Goal: Obtain resource: Download file/media

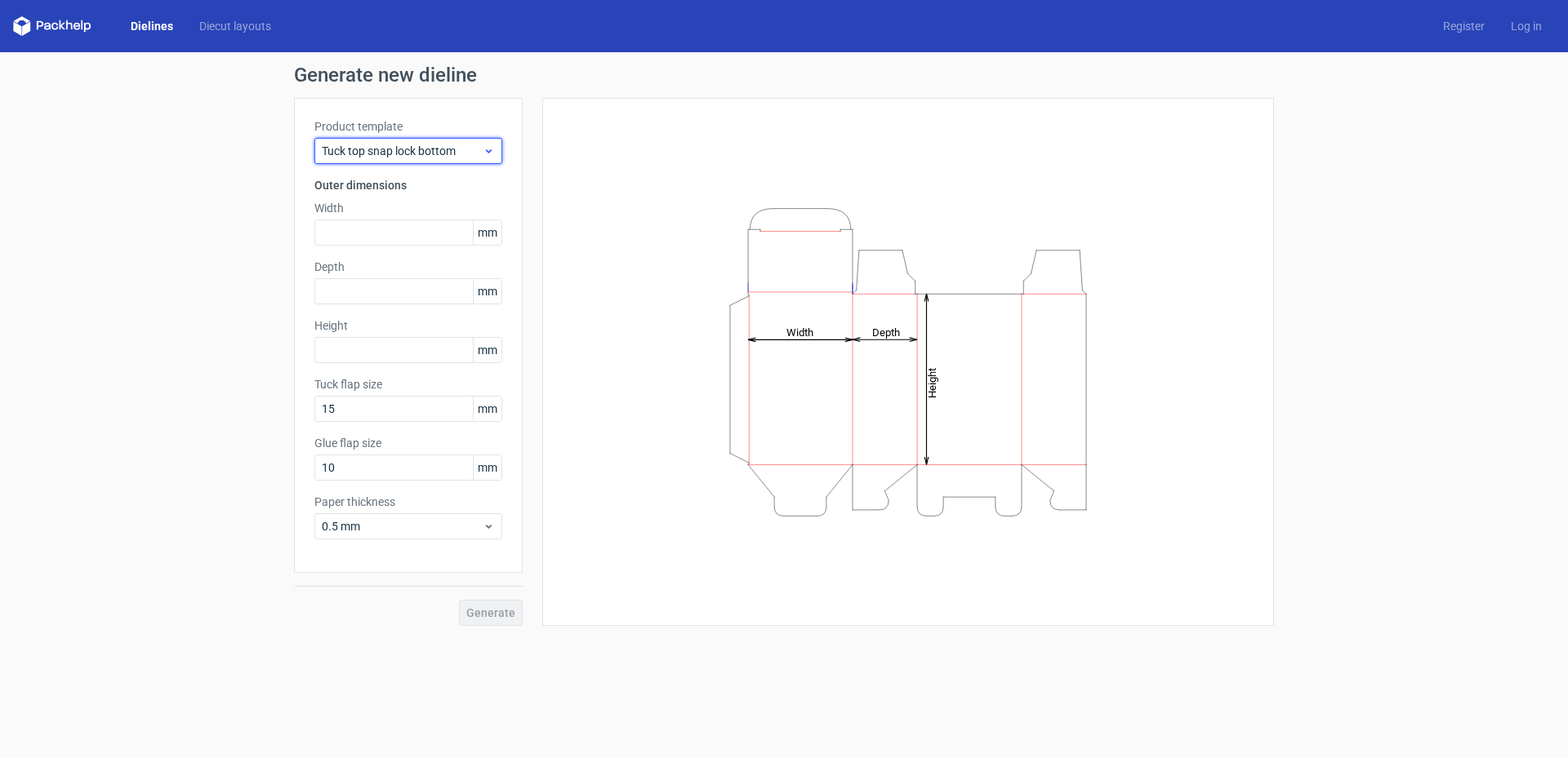
click at [444, 161] on div "Tuck top snap lock bottom" at bounding box center [408, 151] width 188 height 26
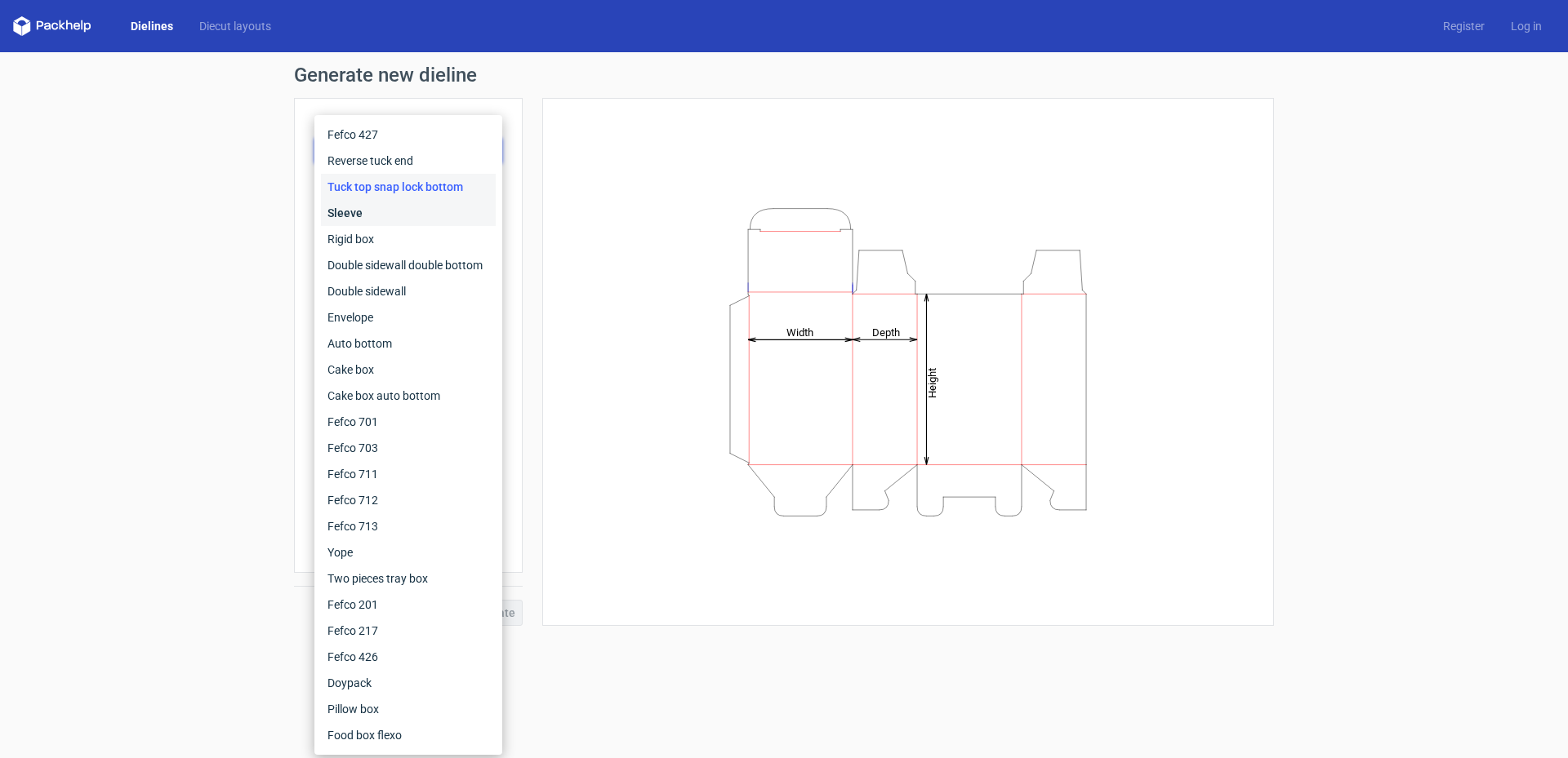
click at [388, 208] on div "Sleeve" at bounding box center [408, 213] width 175 height 26
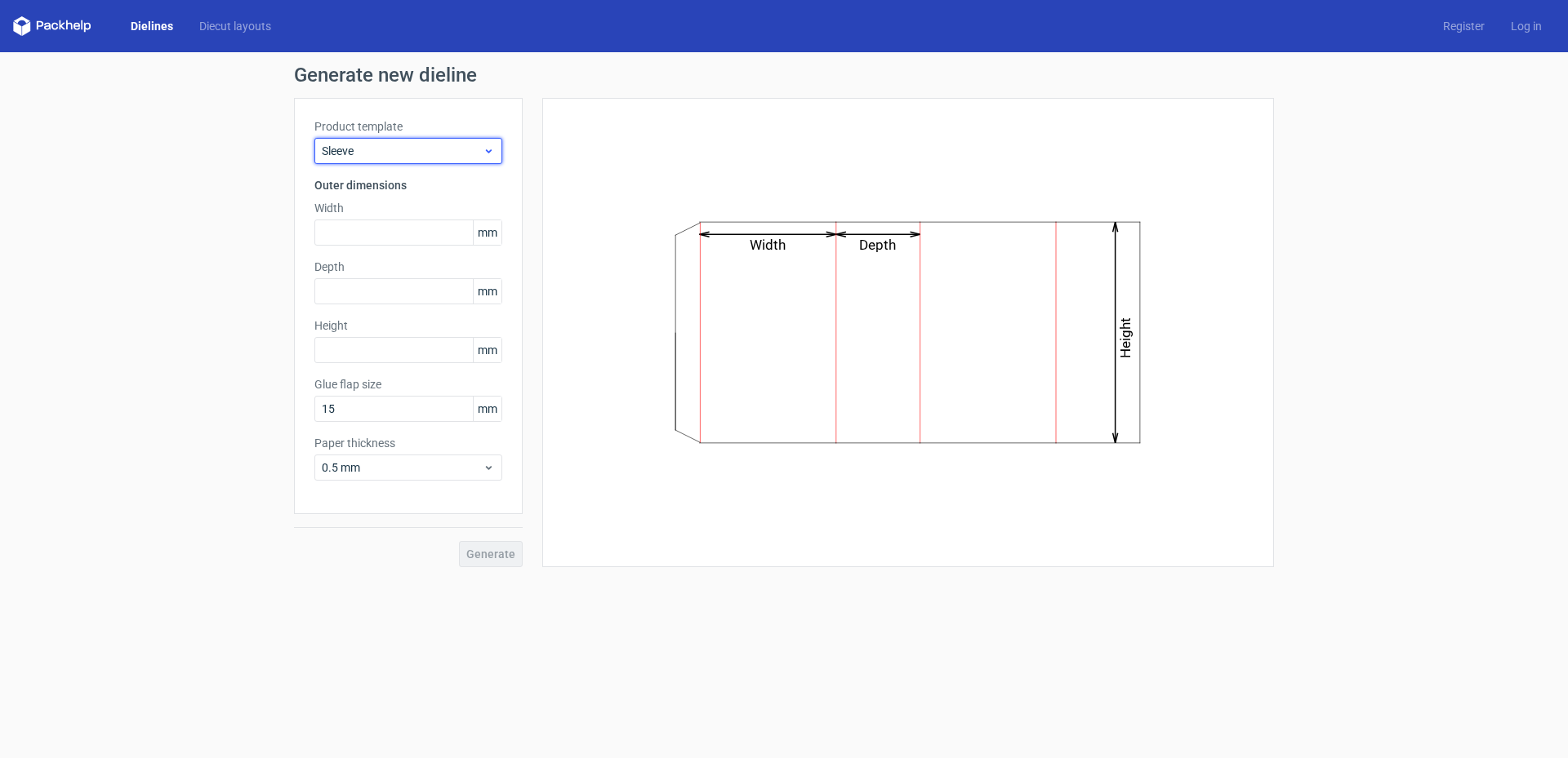
click at [402, 157] on span "Sleeve" at bounding box center [402, 151] width 161 height 16
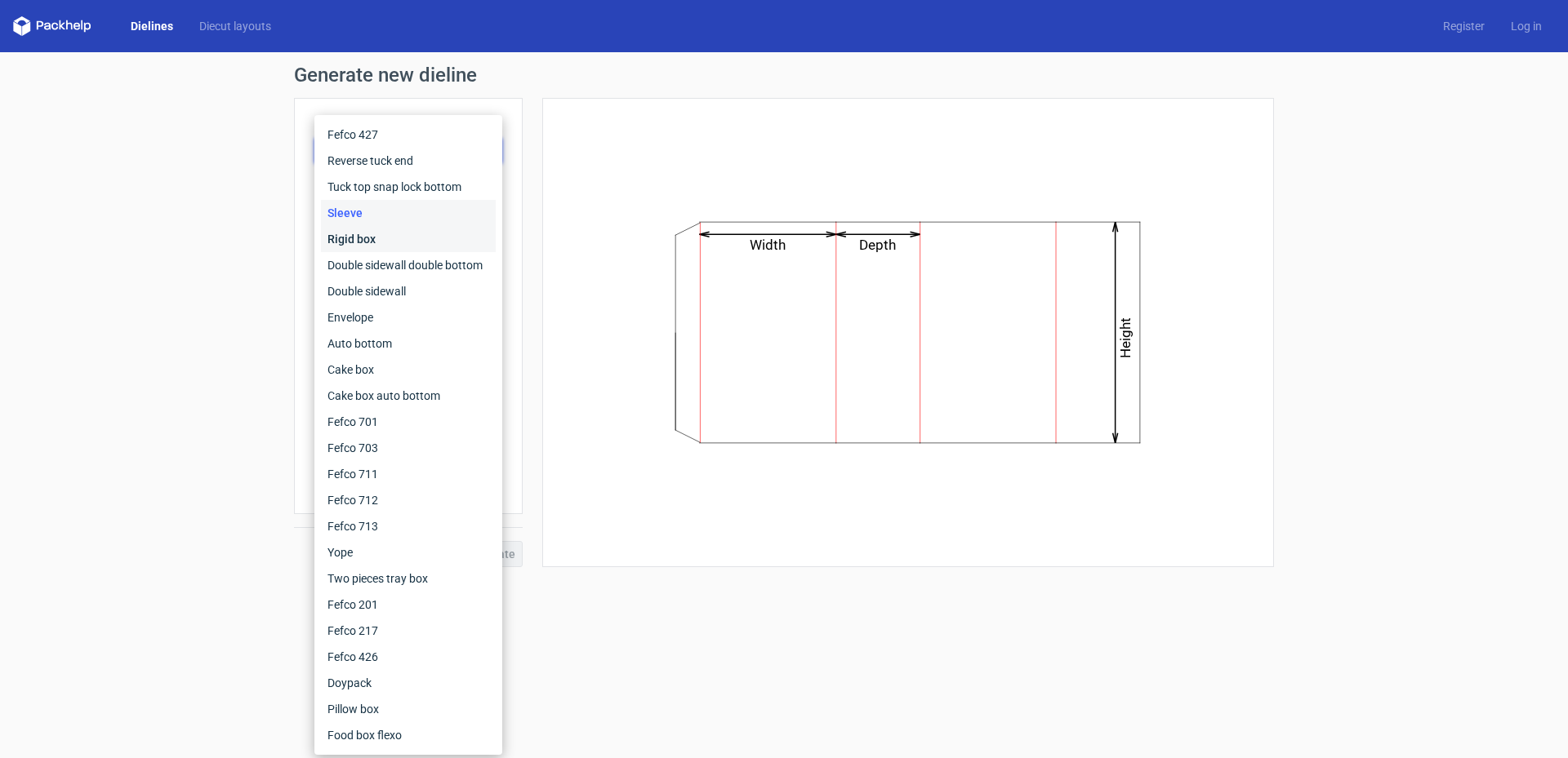
click at [395, 228] on div "Rigid box" at bounding box center [408, 239] width 175 height 26
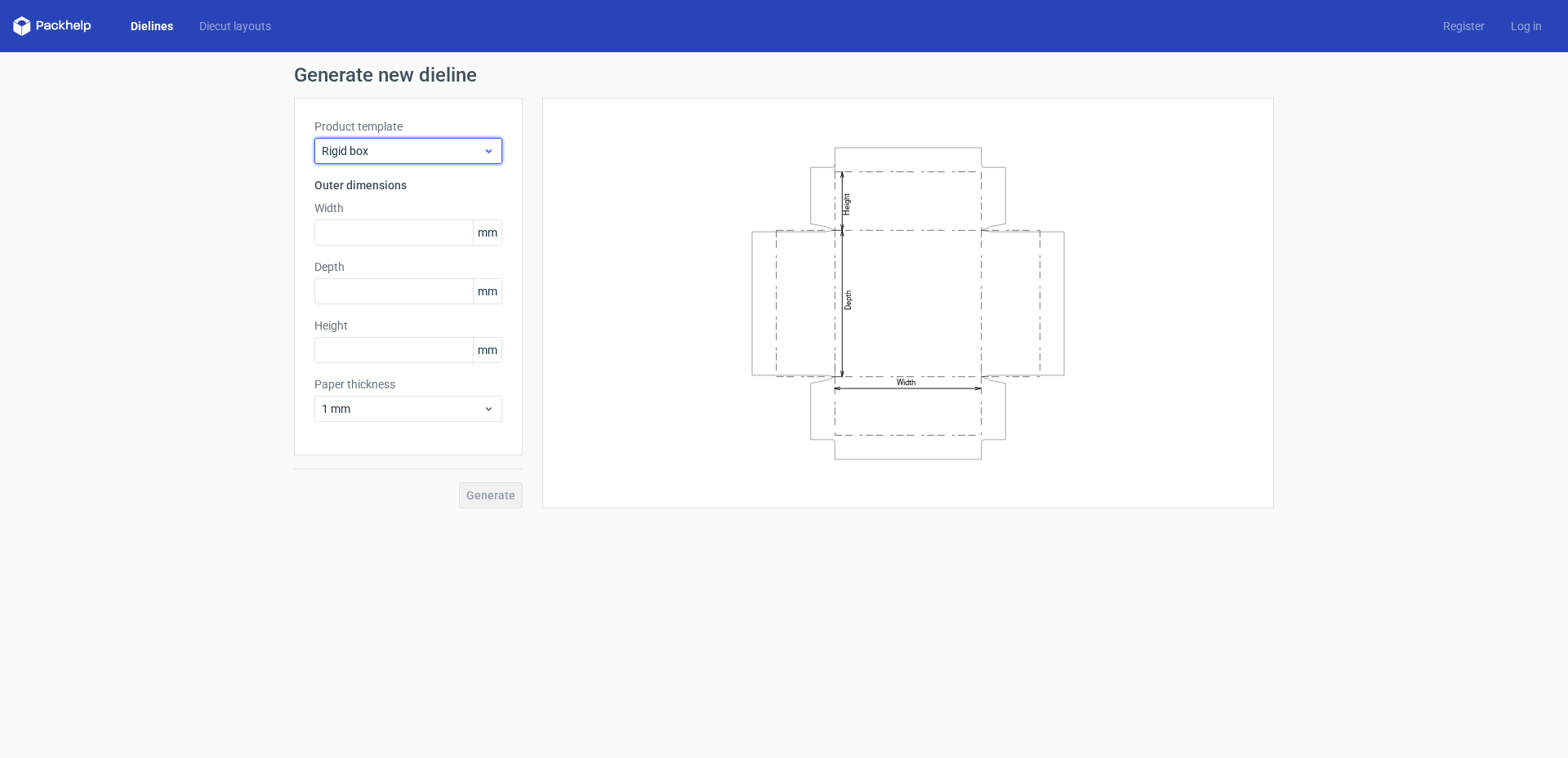
click at [399, 157] on span "Rigid box" at bounding box center [402, 151] width 161 height 16
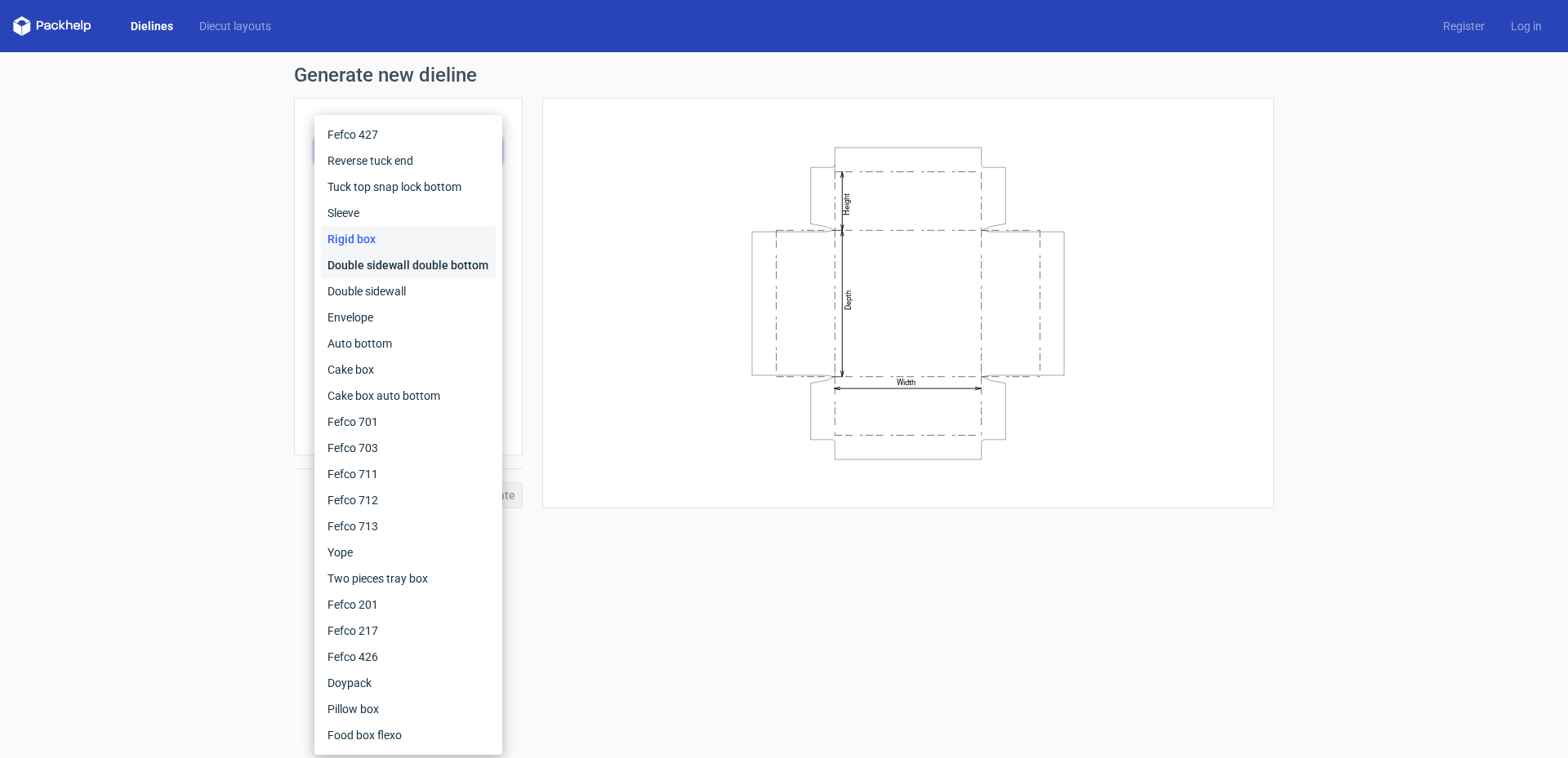
click at [391, 263] on div "Double sidewall double bottom" at bounding box center [408, 265] width 175 height 26
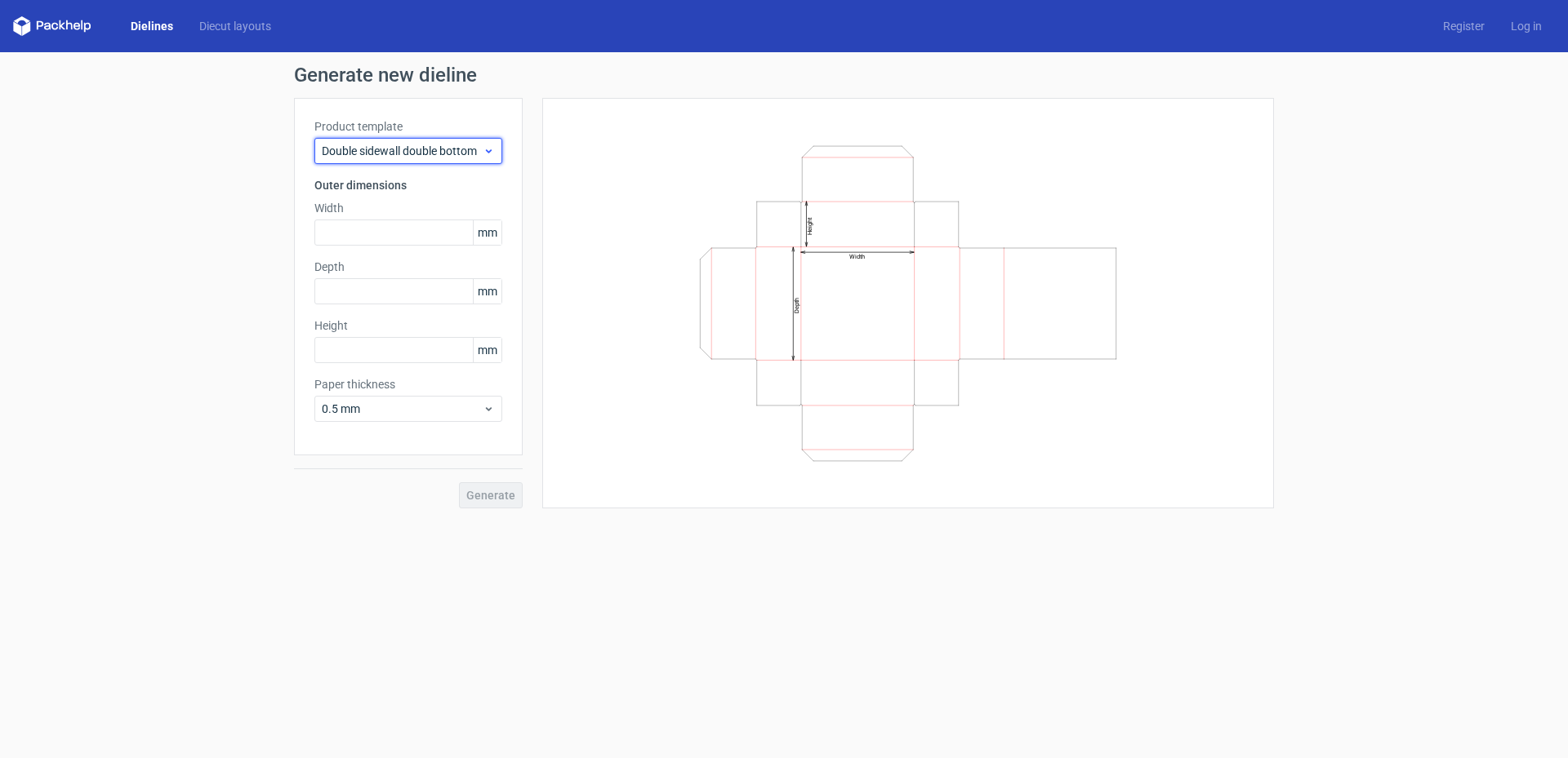
click at [401, 156] on span "Double sidewall double bottom" at bounding box center [402, 151] width 161 height 16
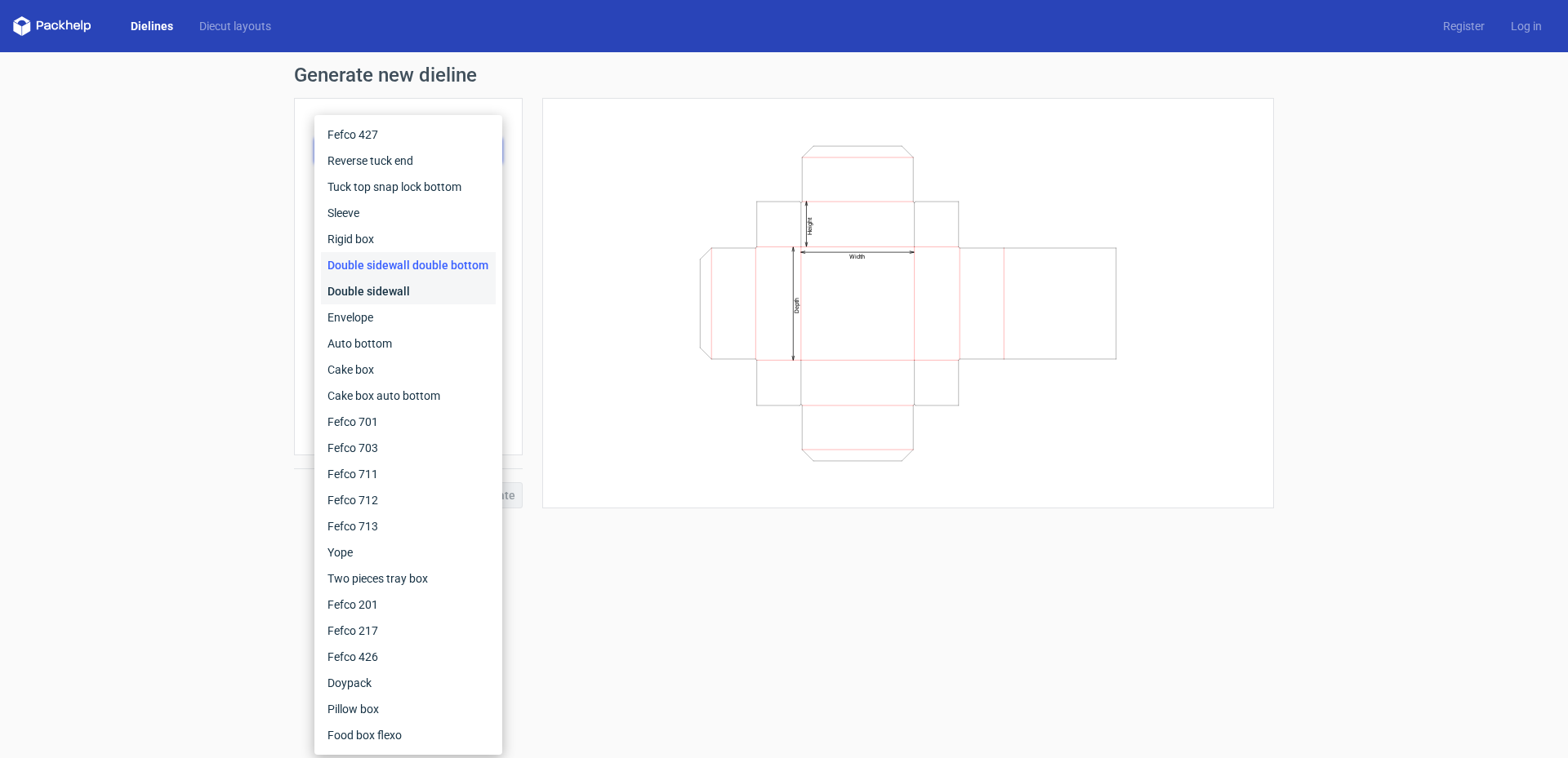
click at [388, 291] on div "Double sidewall" at bounding box center [408, 291] width 175 height 26
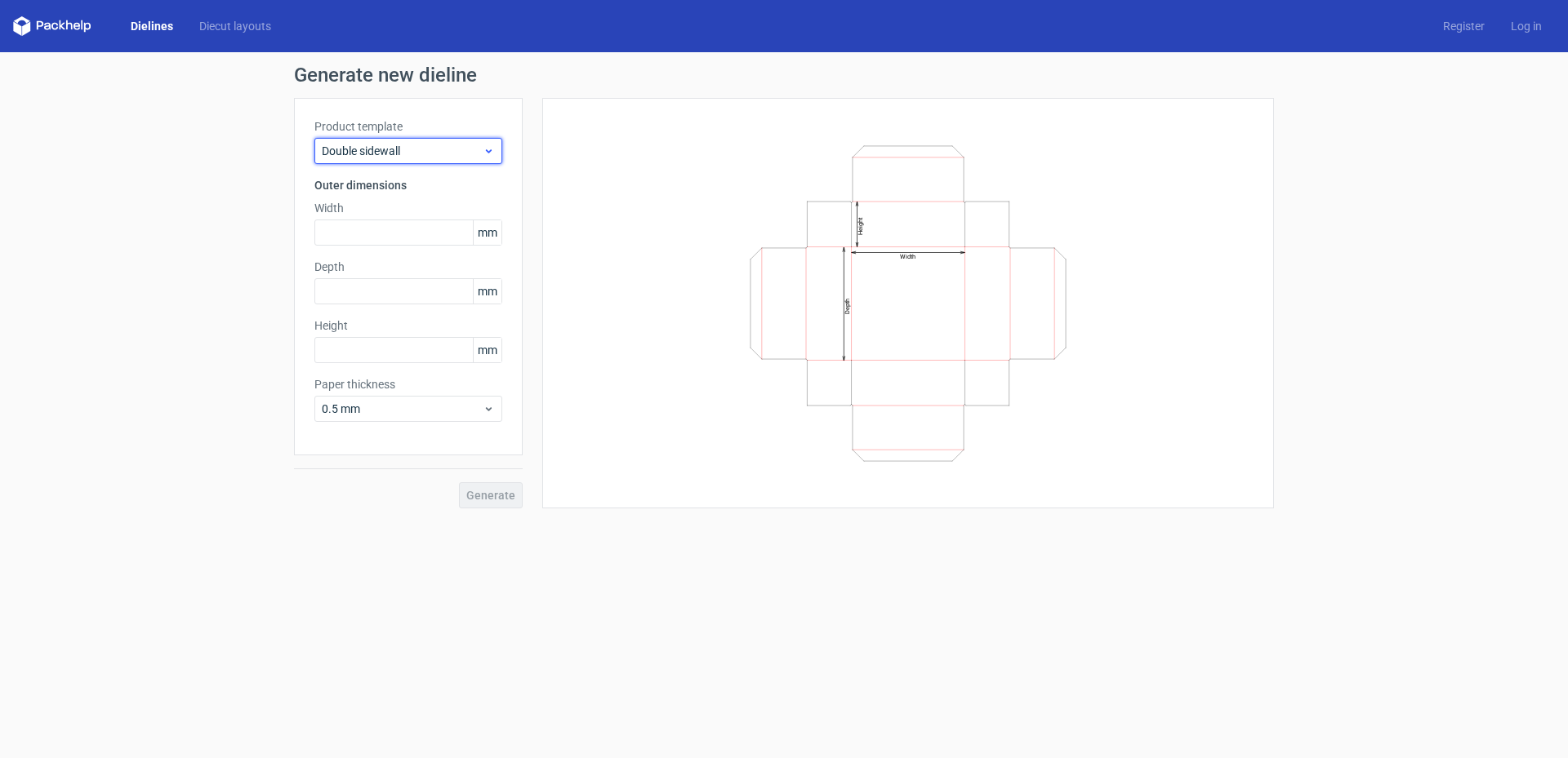
click at [408, 156] on span "Double sidewall" at bounding box center [402, 151] width 161 height 16
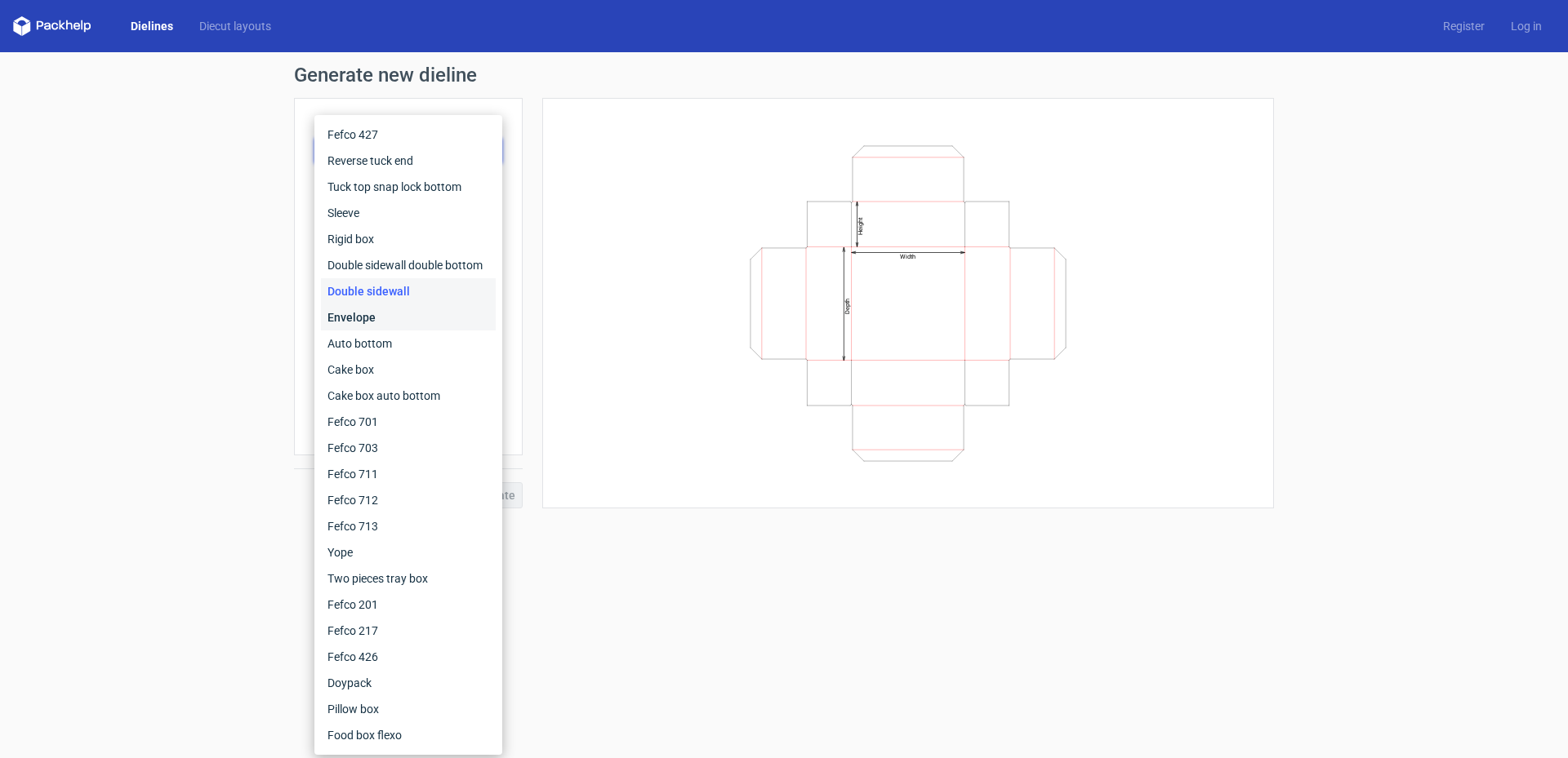
click at [382, 322] on div "Envelope" at bounding box center [408, 317] width 175 height 26
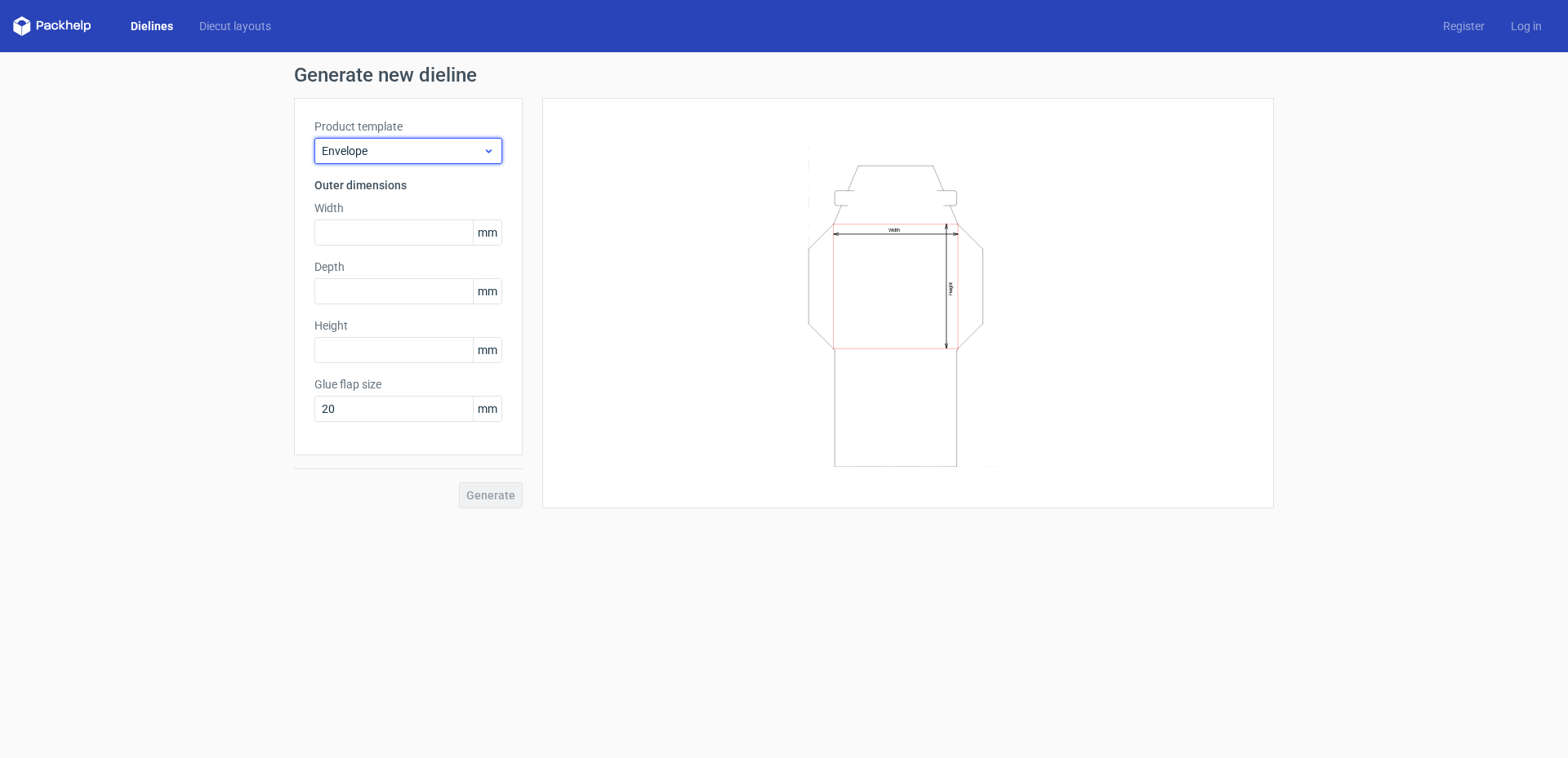
click at [417, 154] on span "Envelope" at bounding box center [402, 151] width 161 height 16
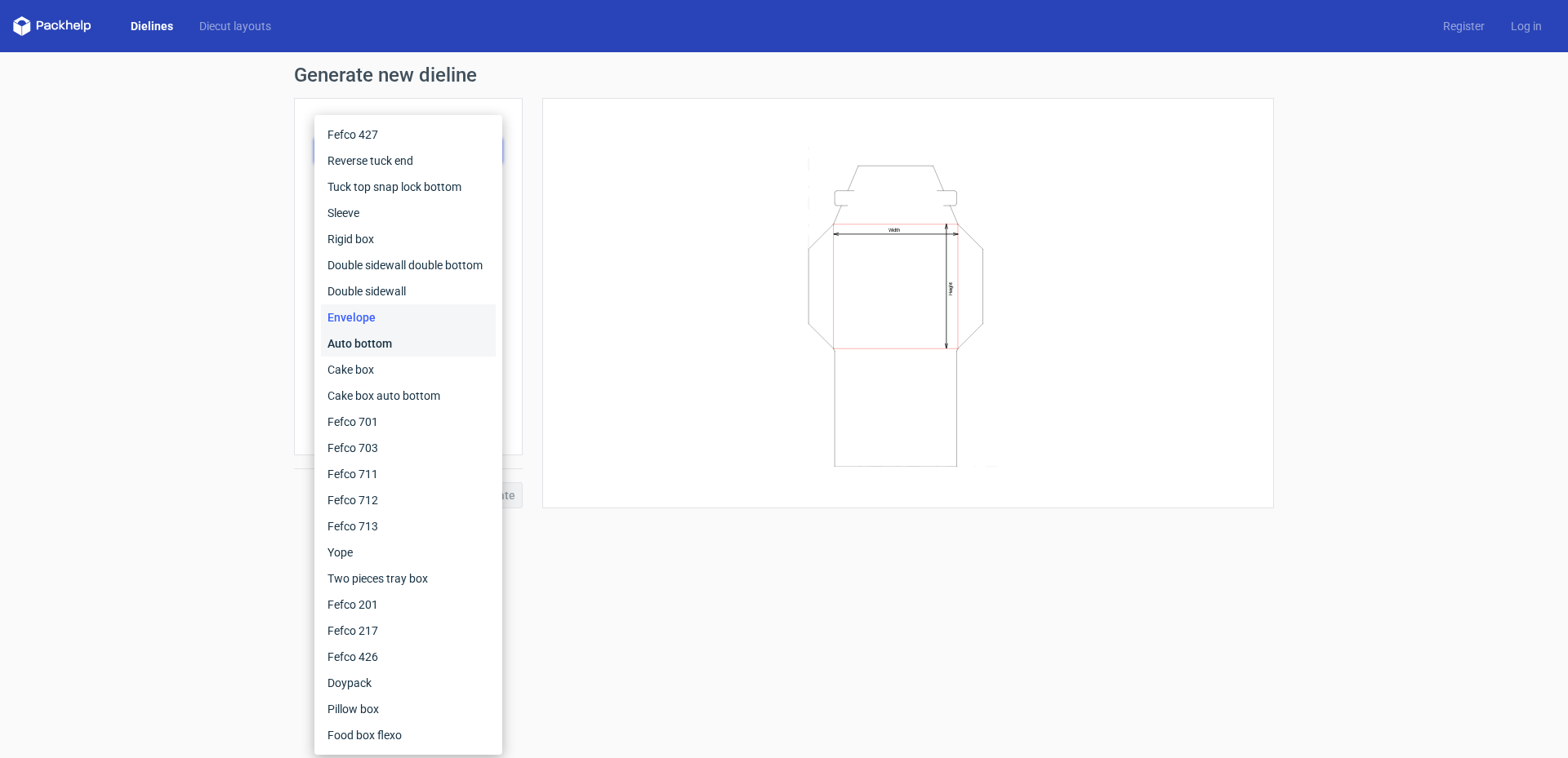
click at [386, 350] on div "Auto bottom" at bounding box center [408, 344] width 175 height 26
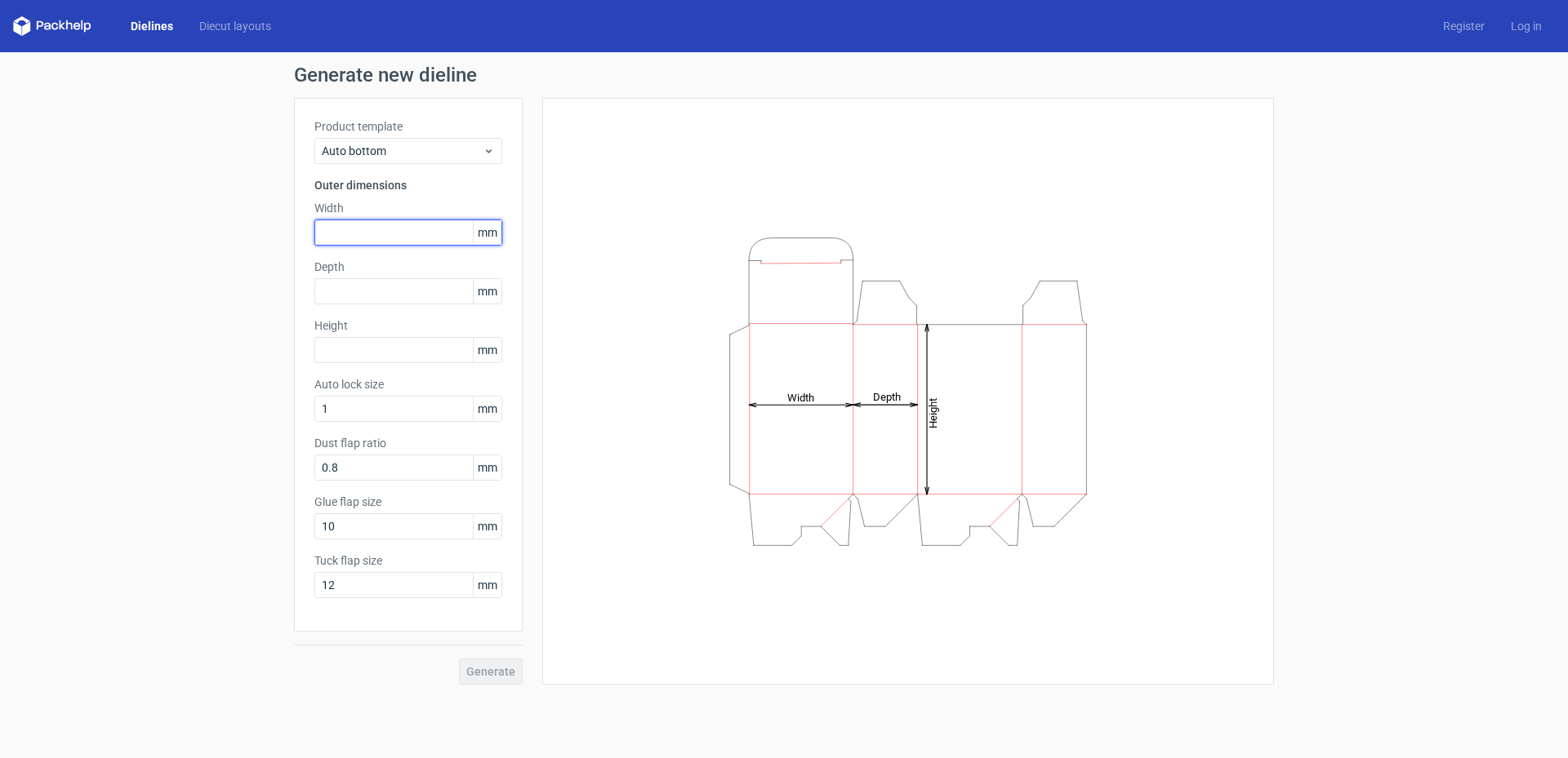
click at [366, 237] on input "text" at bounding box center [408, 232] width 188 height 26
type input "80"
type input "60"
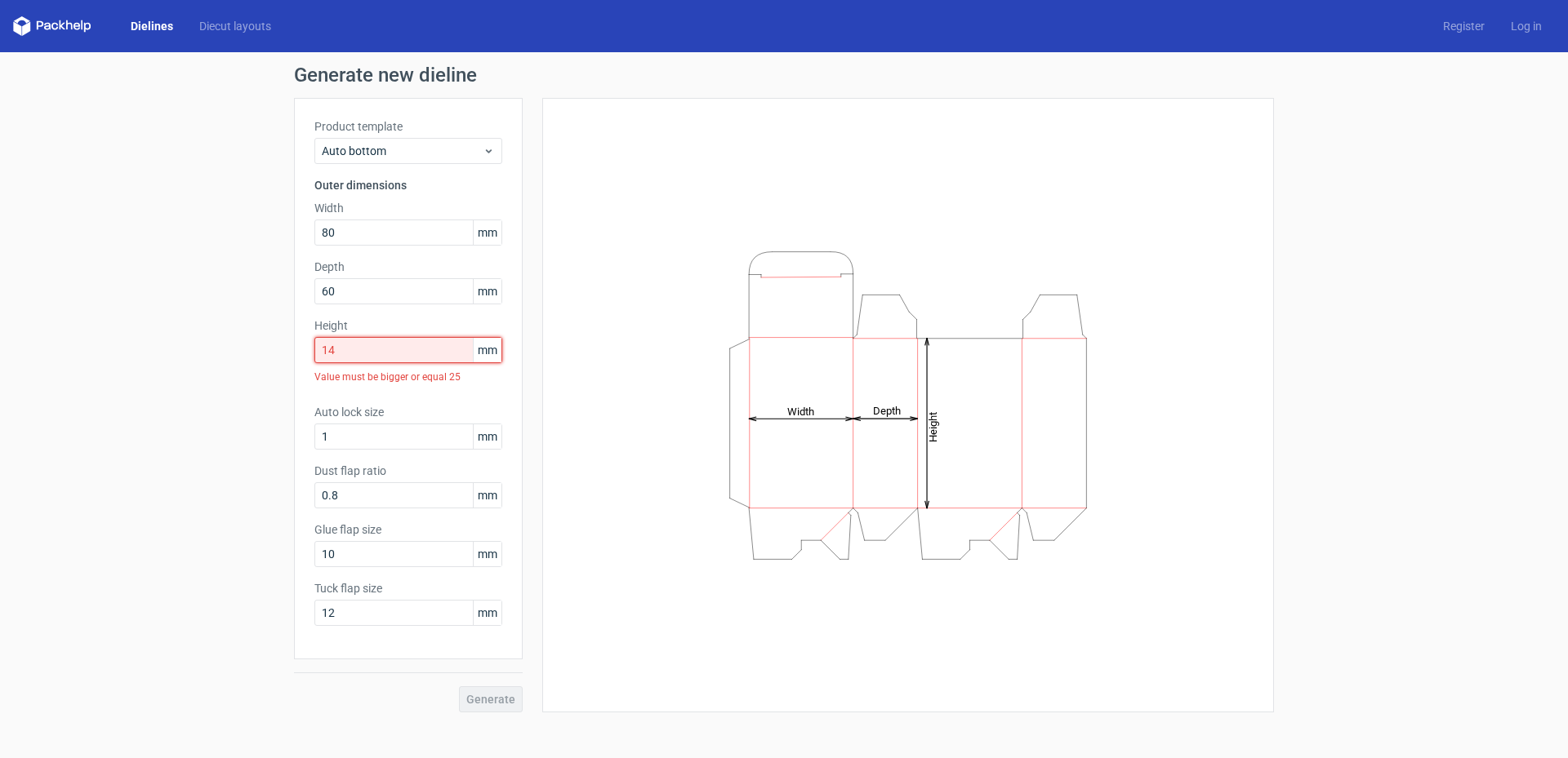
click at [349, 349] on input "14" at bounding box center [408, 350] width 188 height 26
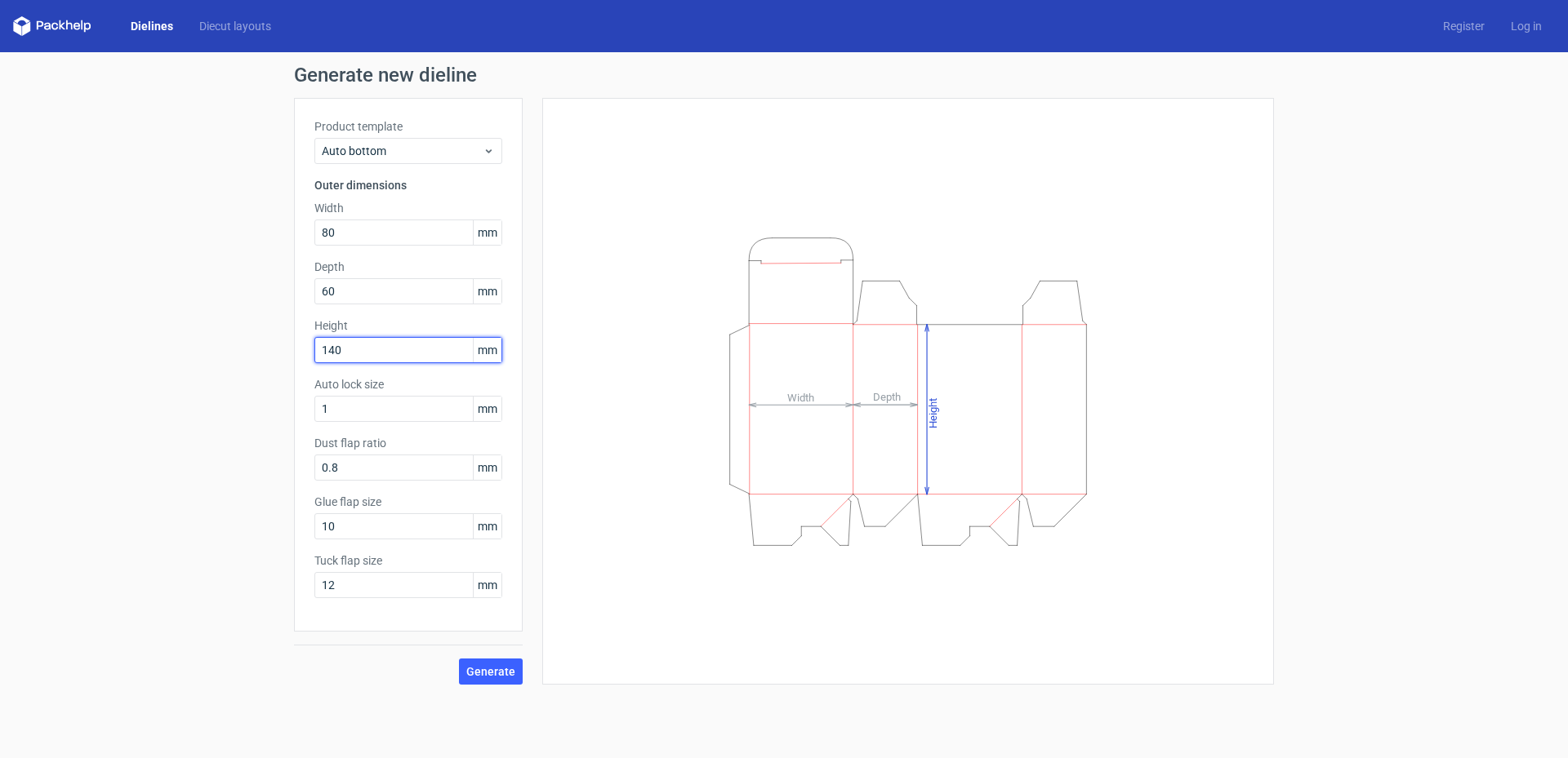
type input "140"
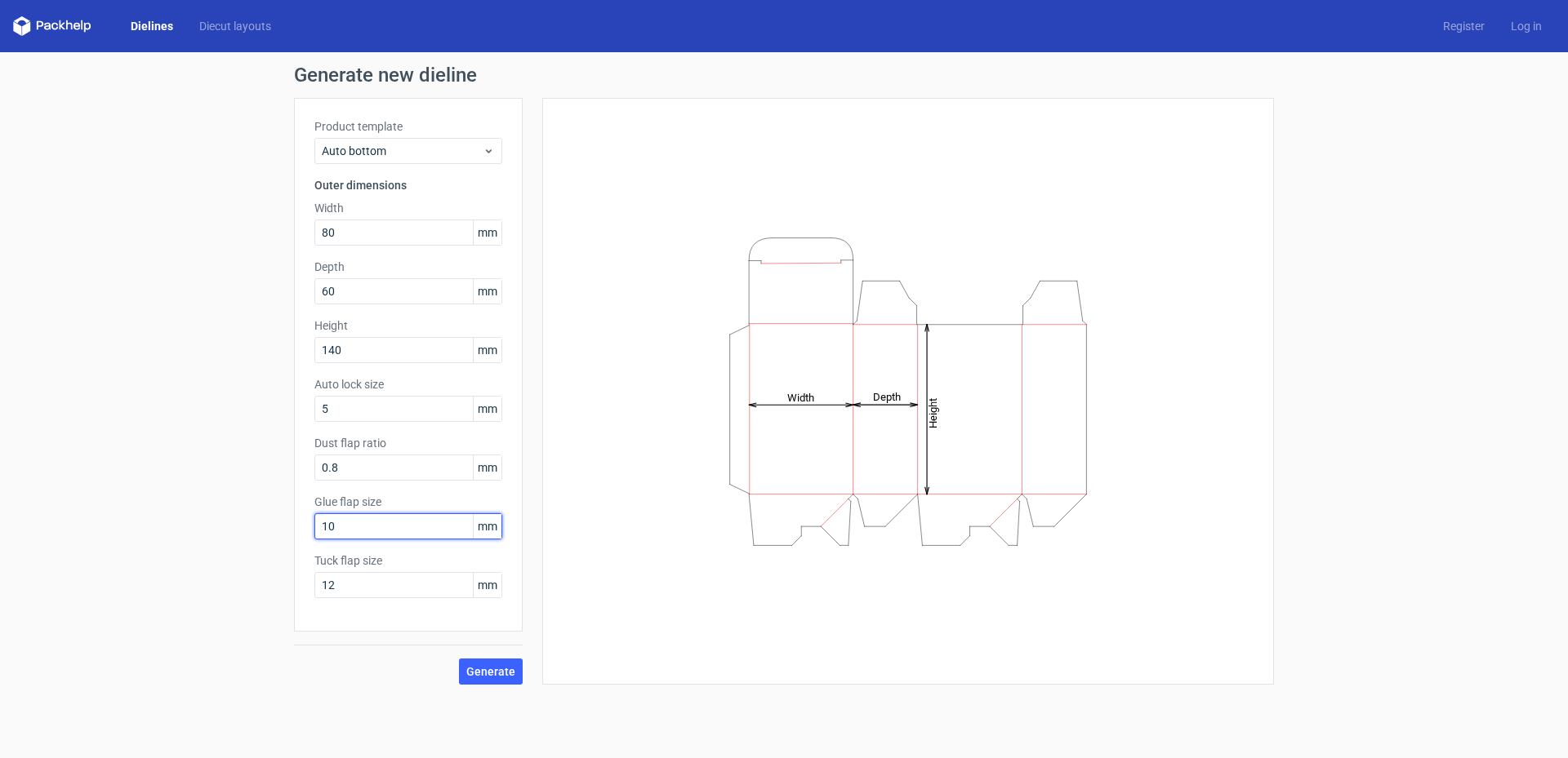
click at [371, 526] on input "10" at bounding box center [408, 526] width 188 height 26
click at [355, 409] on input "5" at bounding box center [408, 408] width 188 height 26
drag, startPoint x: 426, startPoint y: 406, endPoint x: 286, endPoint y: 406, distance: 140.0
click at [286, 406] on div "Generate new dieline Product template Auto bottom Outer dimensions Width 80 mm …" at bounding box center [784, 374] width 1568 height 646
drag, startPoint x: 349, startPoint y: 408, endPoint x: 276, endPoint y: 402, distance: 73.2
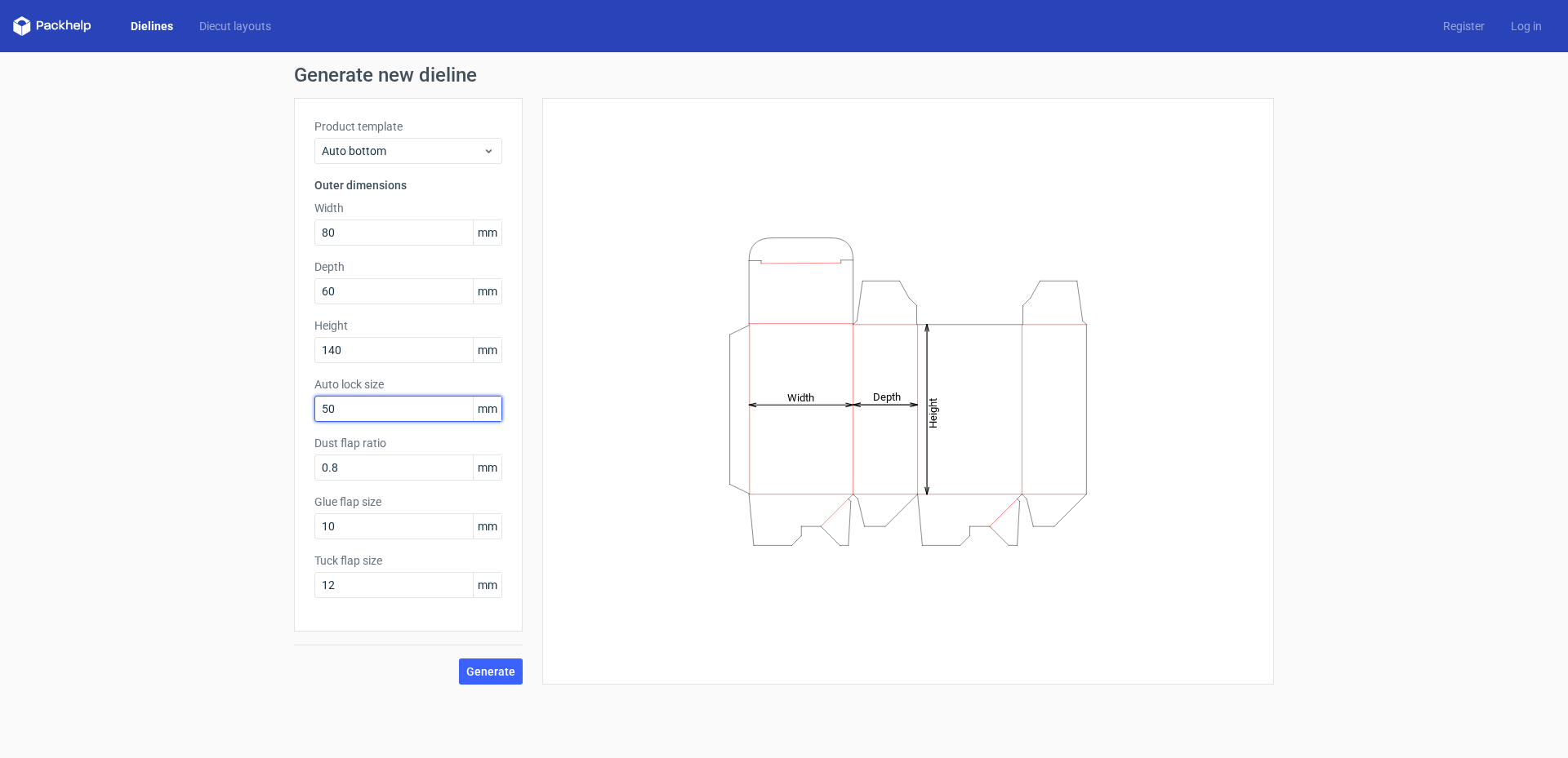
click at [276, 402] on div "Generate new dieline Product template Auto bottom Outer dimensions Width 80 mm …" at bounding box center [784, 374] width 1568 height 646
drag, startPoint x: 355, startPoint y: 294, endPoint x: 283, endPoint y: 293, distance: 72.0
click at [283, 293] on div "Generate new dieline Product template Auto bottom Outer dimensions Width 80 mm …" at bounding box center [784, 374] width 1568 height 646
drag, startPoint x: 339, startPoint y: 407, endPoint x: 292, endPoint y: 407, distance: 47.0
click at [292, 407] on div "Generate new dieline Product template Auto bottom Outer dimensions Width 80 mm …" at bounding box center [784, 374] width 1568 height 646
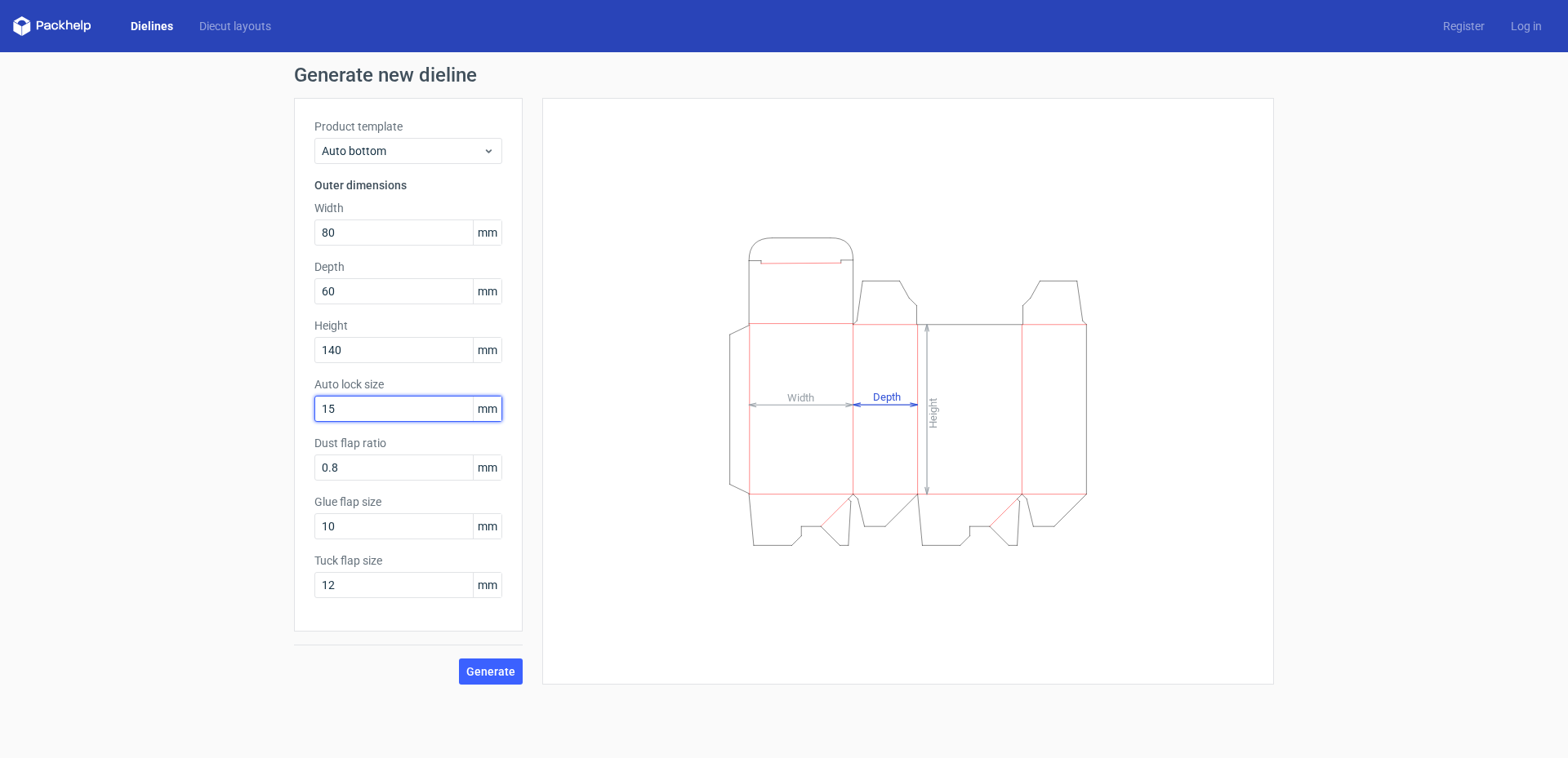
type input "15"
click at [369, 343] on input "140" at bounding box center [408, 350] width 188 height 26
drag, startPoint x: 358, startPoint y: 294, endPoint x: 279, endPoint y: 288, distance: 79.2
click at [279, 288] on div "Generate new dieline Product template Auto bottom Outer dimensions Width 80 mm …" at bounding box center [784, 374] width 1568 height 646
click at [459, 658] on button "Generate" at bounding box center [490, 671] width 64 height 26
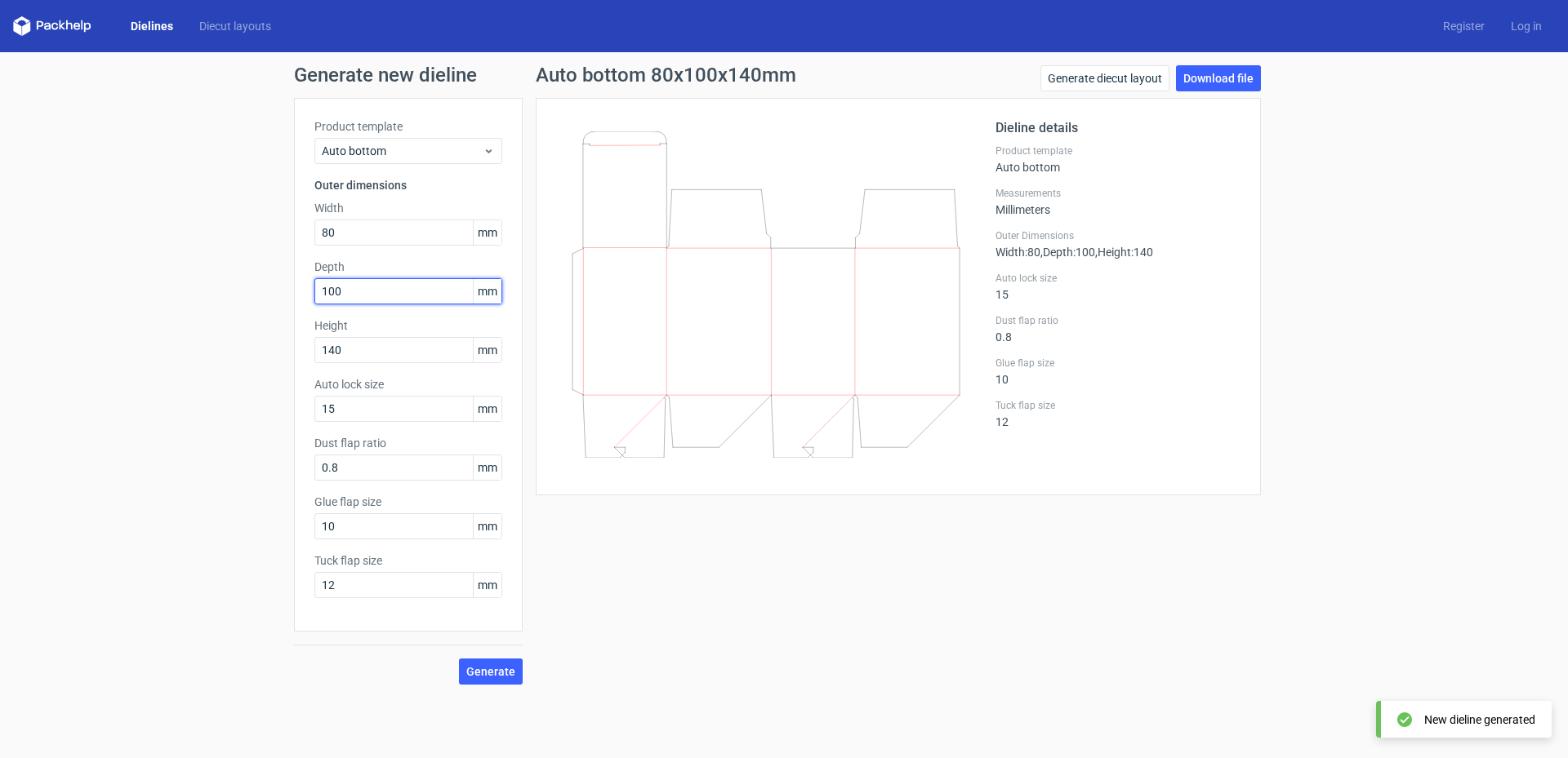
drag, startPoint x: 381, startPoint y: 294, endPoint x: 288, endPoint y: 294, distance: 93.0
click at [288, 294] on div "Generate new dieline Product template Auto bottom Outer dimensions Width 80 mm …" at bounding box center [784, 374] width 1568 height 646
type input "60"
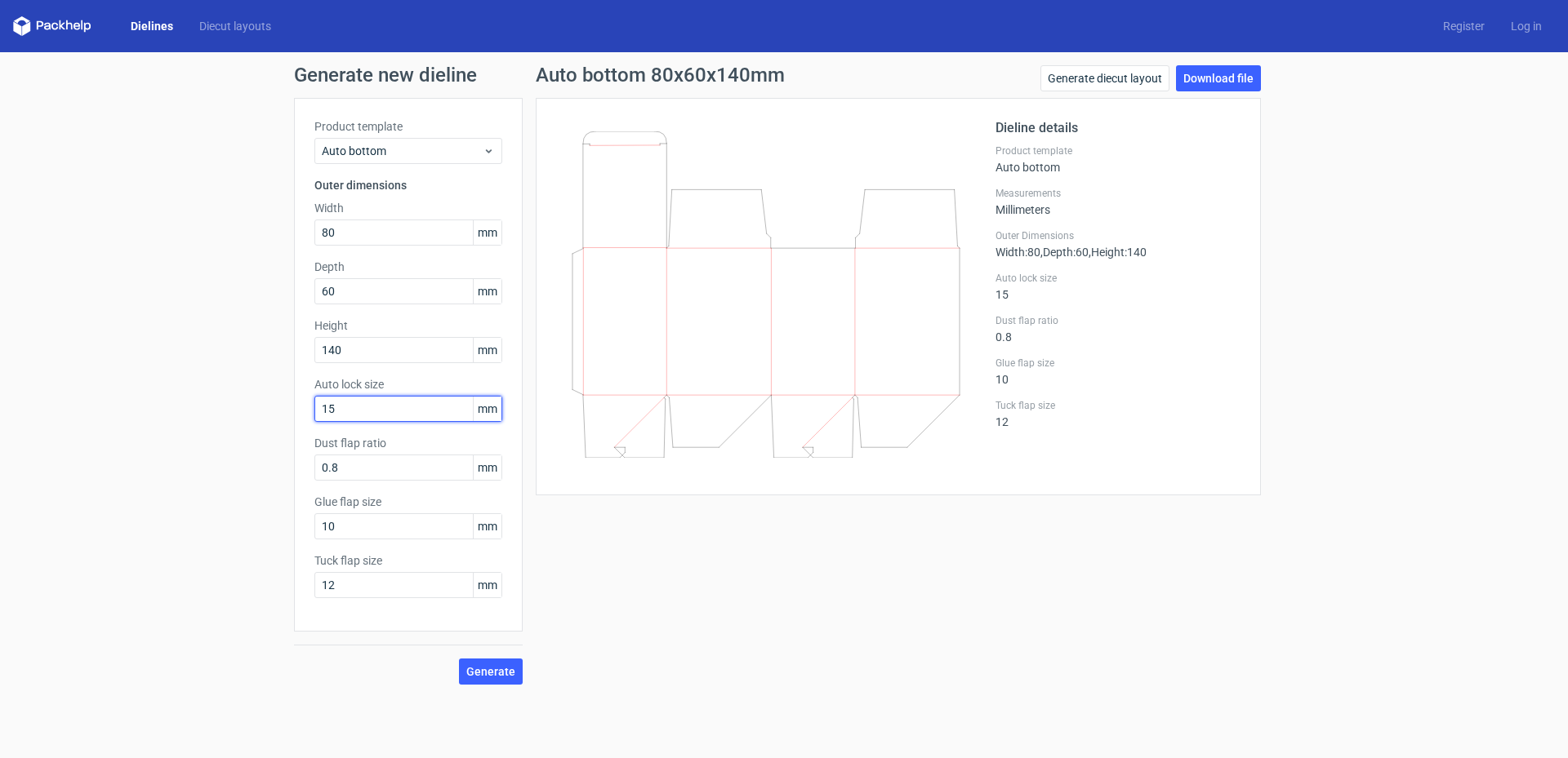
drag, startPoint x: 383, startPoint y: 415, endPoint x: 315, endPoint y: 412, distance: 68.1
click at [315, 412] on input "15" at bounding box center [408, 408] width 188 height 26
click at [477, 670] on span "Generate" at bounding box center [491, 671] width 49 height 11
type input "1"
click at [489, 674] on span "Generate" at bounding box center [491, 671] width 49 height 11
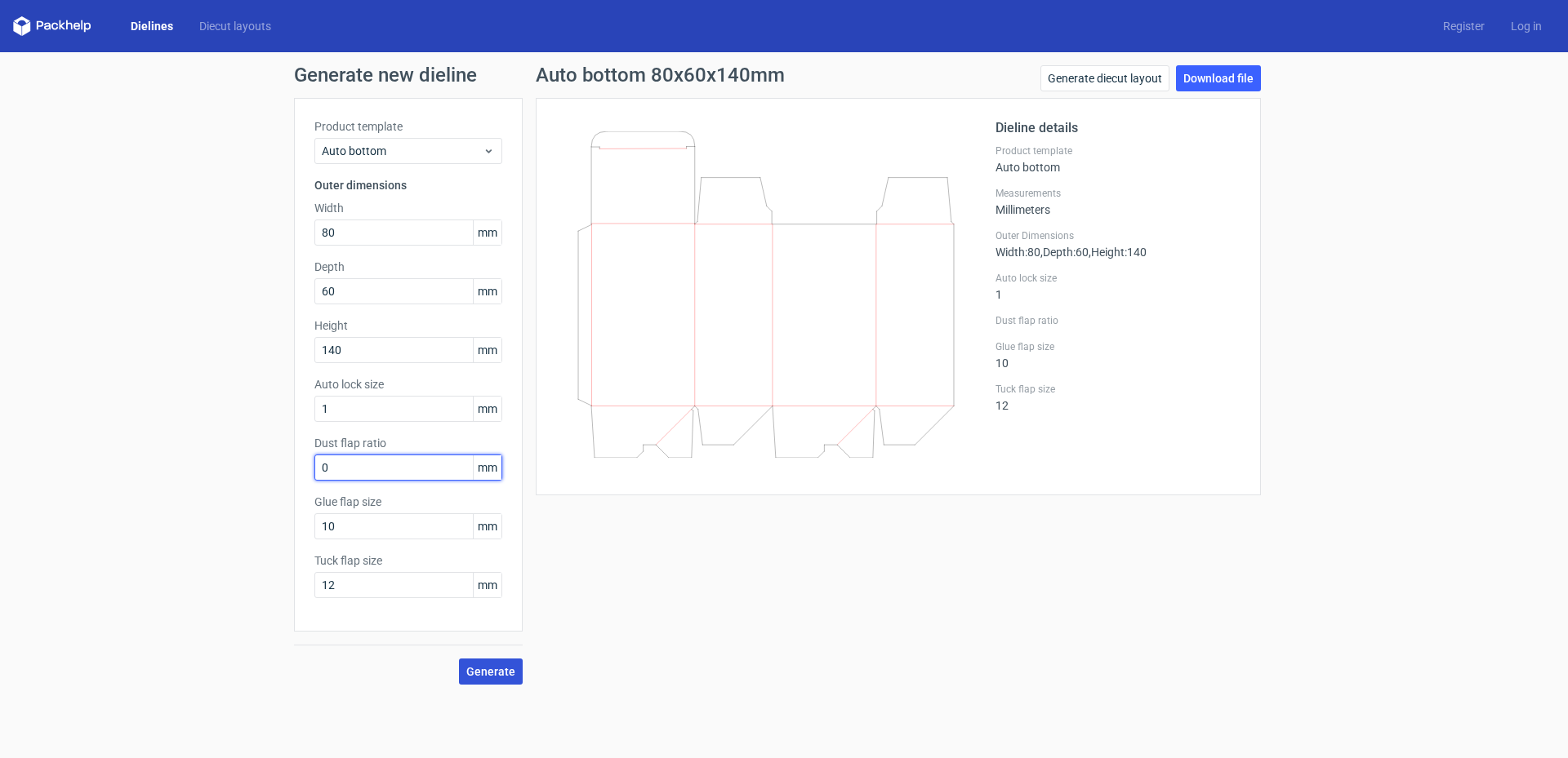
type input "0"
click at [502, 670] on span "Generate" at bounding box center [491, 671] width 49 height 11
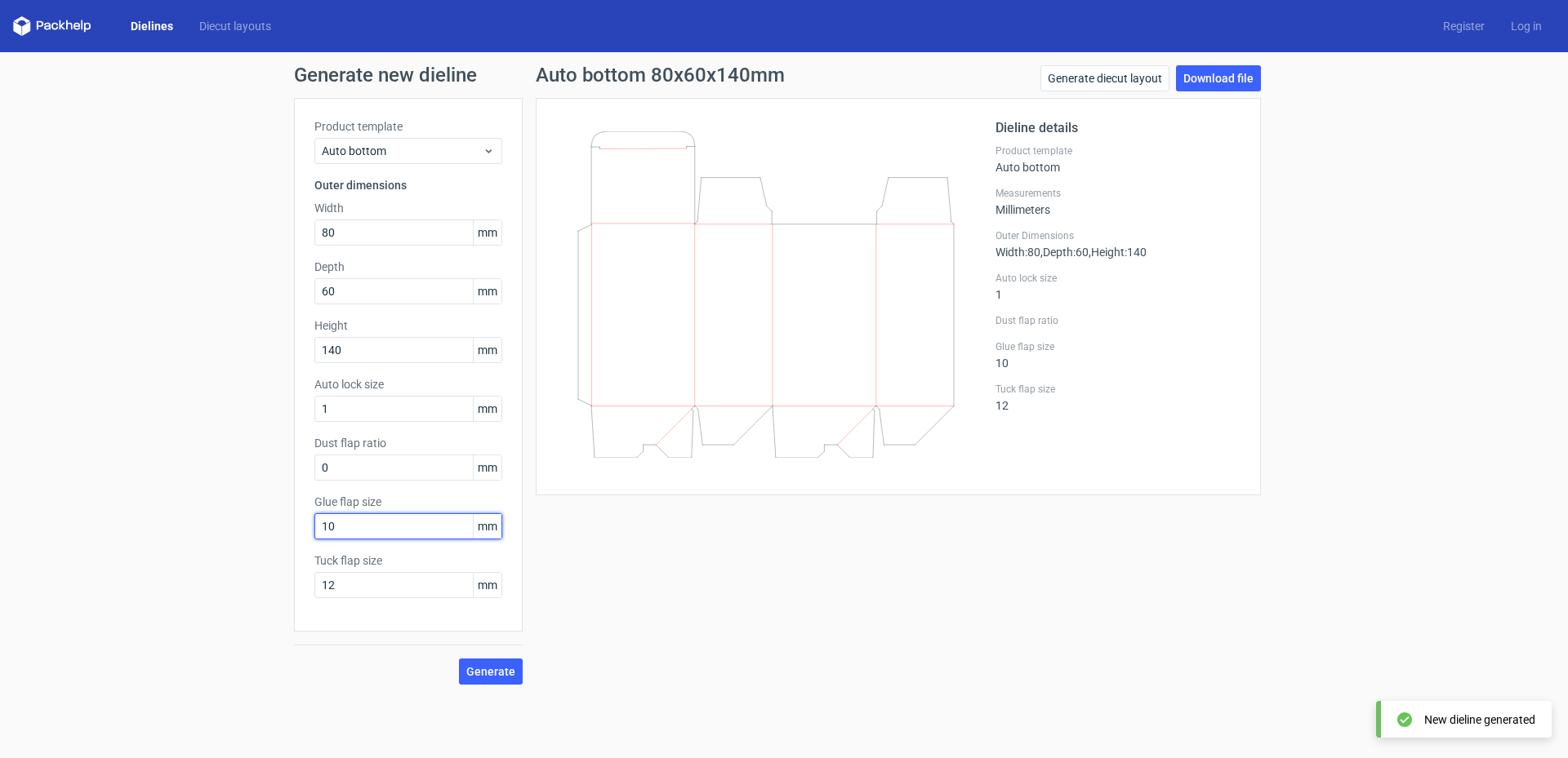
drag, startPoint x: 373, startPoint y: 527, endPoint x: 283, endPoint y: 527, distance: 90.0
click at [283, 527] on div "Generate new dieline Product template Auto bottom Outer dimensions Width 80 mm …" at bounding box center [784, 374] width 1568 height 646
type input "15"
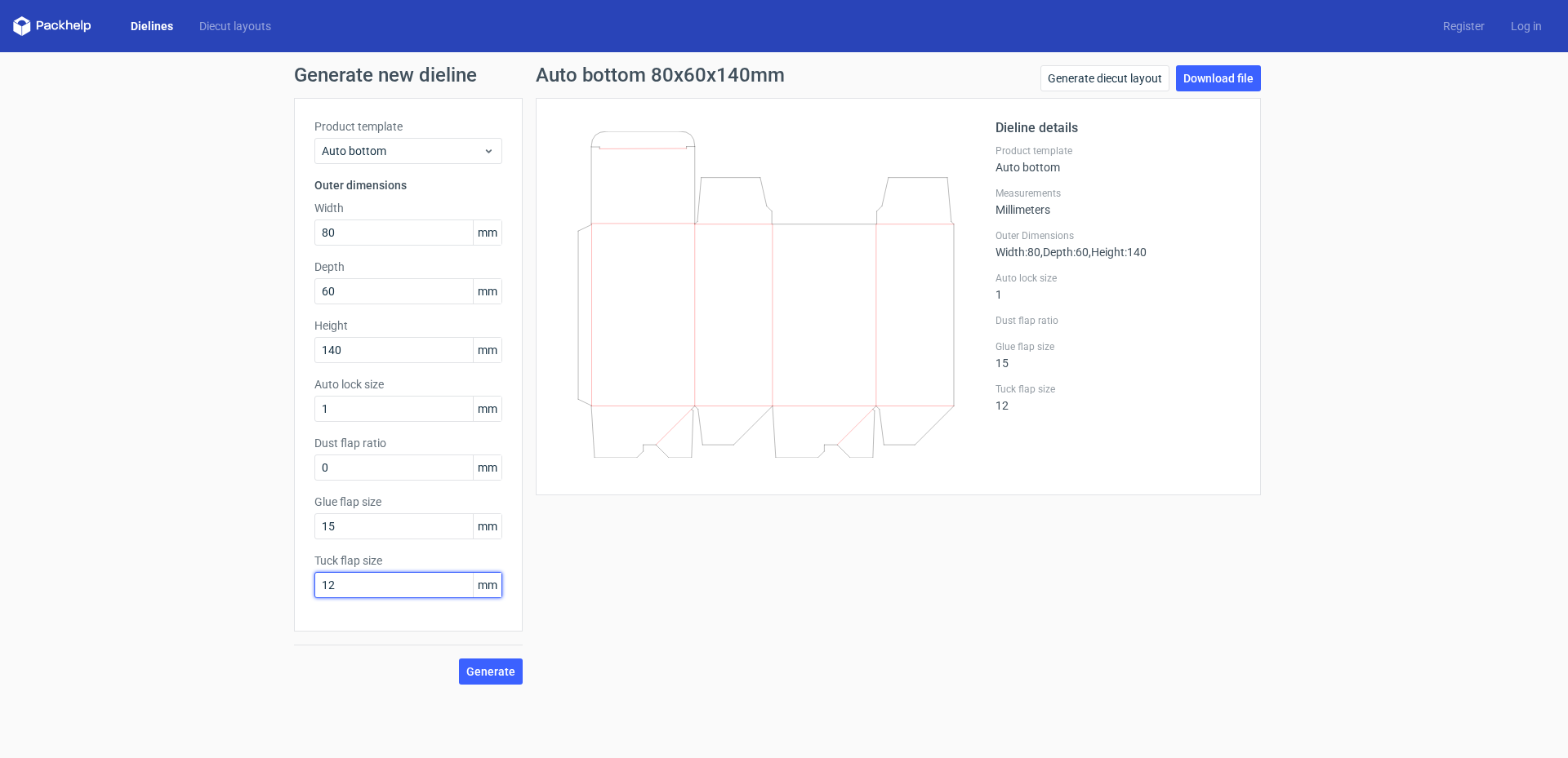
drag, startPoint x: 341, startPoint y: 583, endPoint x: 262, endPoint y: 572, distance: 79.8
click at [266, 583] on div "Generate new dieline Product template Auto bottom Outer dimensions Width 80 mm …" at bounding box center [784, 374] width 1568 height 646
type input "15"
click at [515, 676] on button "Generate" at bounding box center [490, 671] width 64 height 26
drag, startPoint x: 389, startPoint y: 415, endPoint x: 237, endPoint y: 415, distance: 152.0
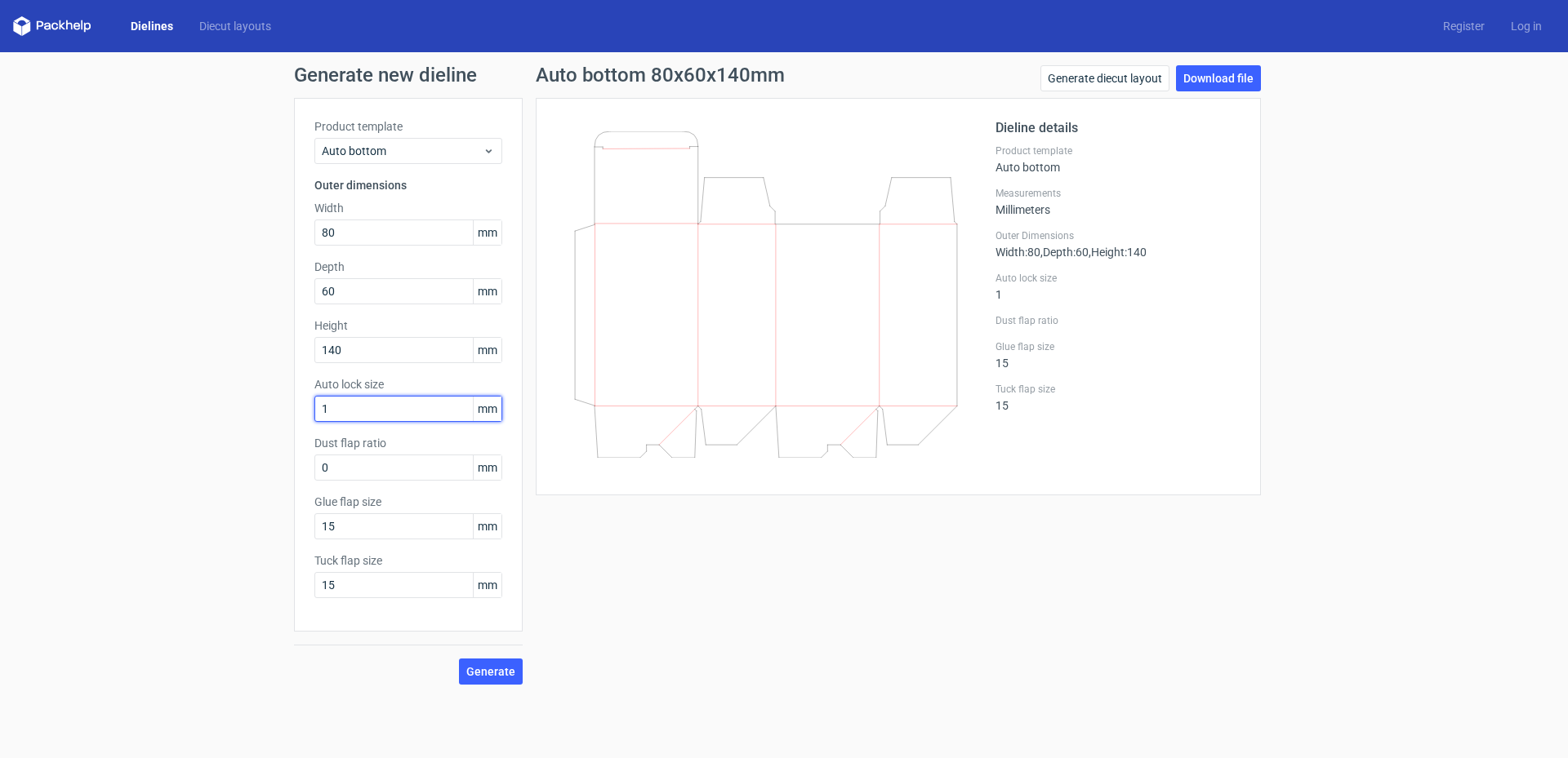
click at [237, 415] on div "Generate new dieline Product template Auto bottom Outer dimensions Width 80 mm …" at bounding box center [784, 374] width 1568 height 646
type input "0"
click at [484, 675] on span "Generate" at bounding box center [491, 671] width 49 height 11
click at [1222, 83] on link "Download file" at bounding box center [1219, 78] width 85 height 26
